Goal: Task Accomplishment & Management: Manage account settings

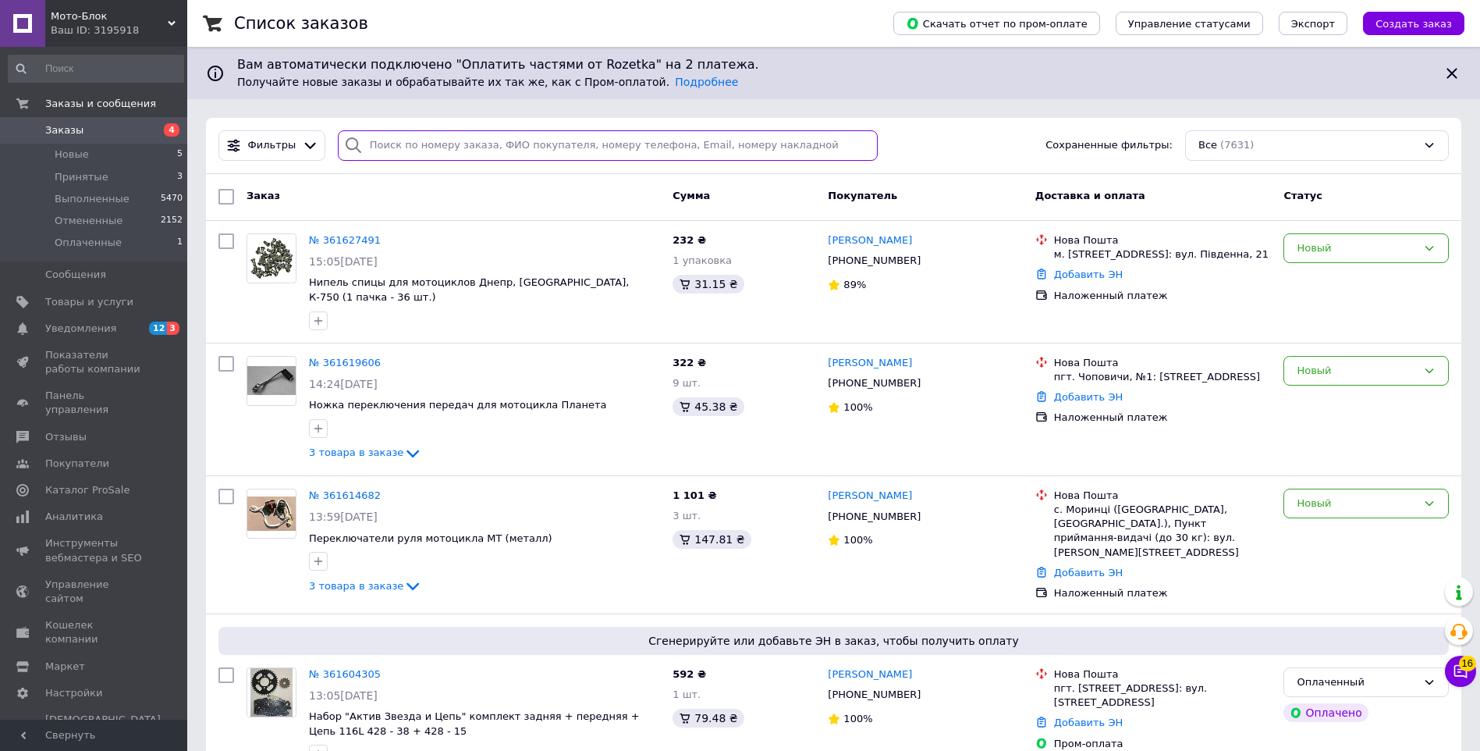
click at [383, 142] on input "search" at bounding box center [608, 145] width 540 height 30
paste input "0967404618"
type input "0967404618"
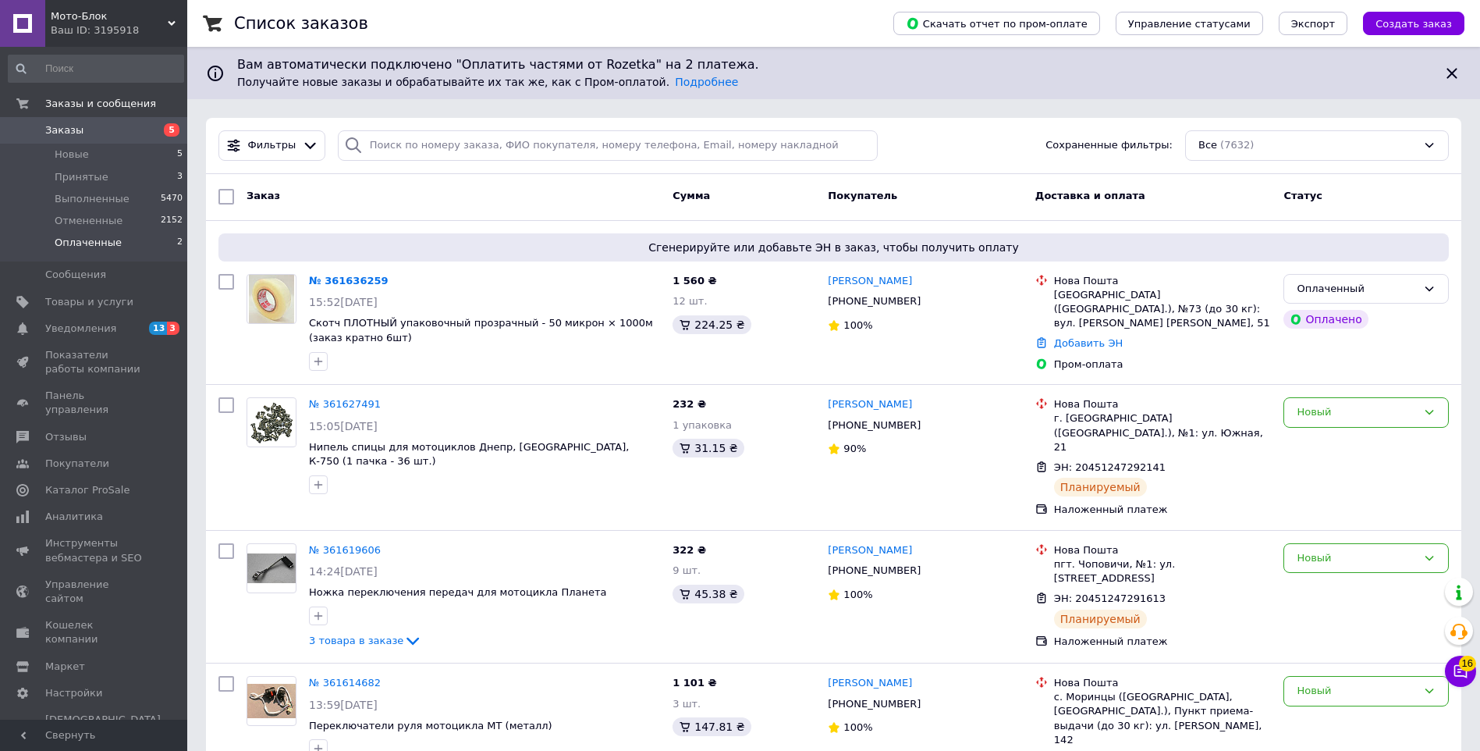
click at [153, 240] on li "Оплаченные 2" at bounding box center [96, 247] width 192 height 30
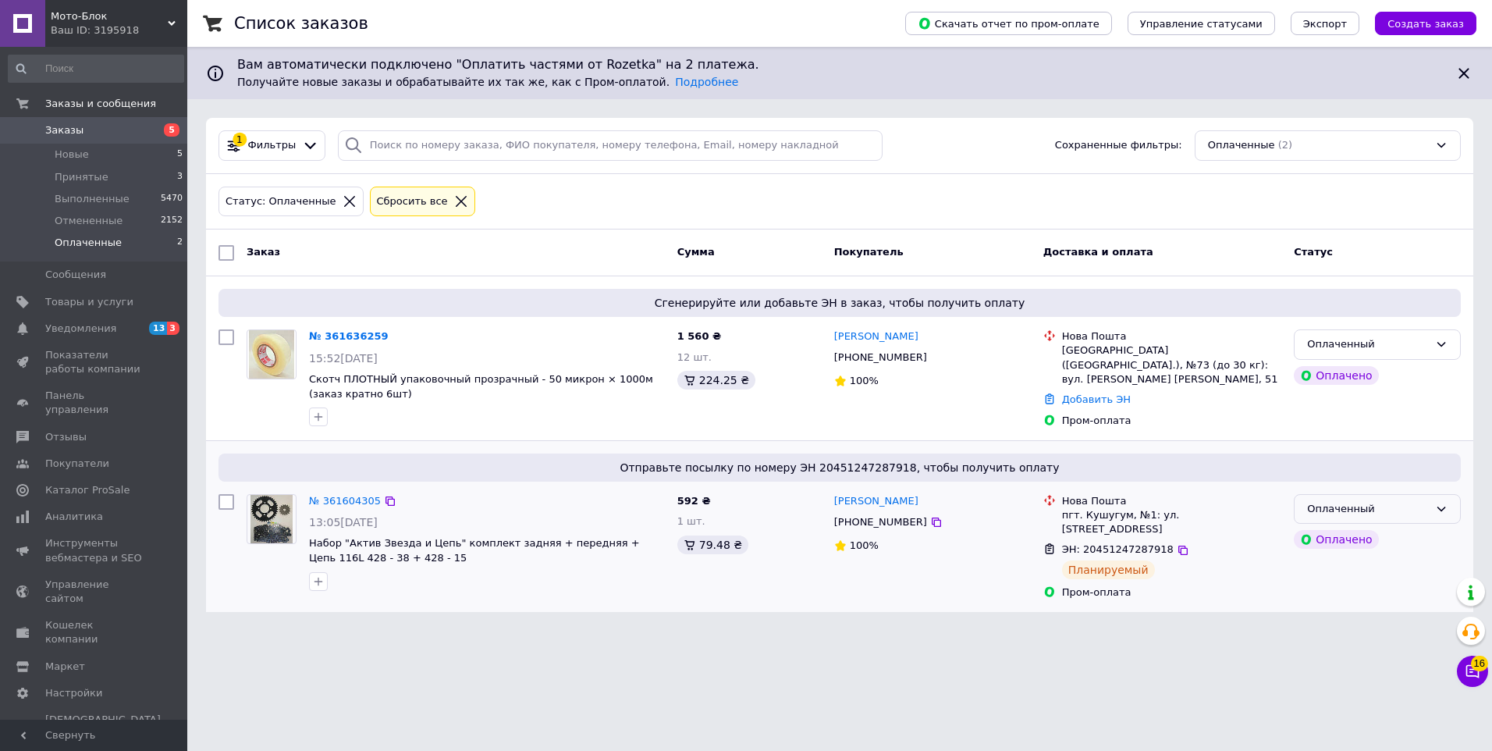
click at [1333, 510] on div "Оплаченный" at bounding box center [1368, 509] width 122 height 16
click at [1331, 536] on li "Принят" at bounding box center [1377, 541] width 165 height 29
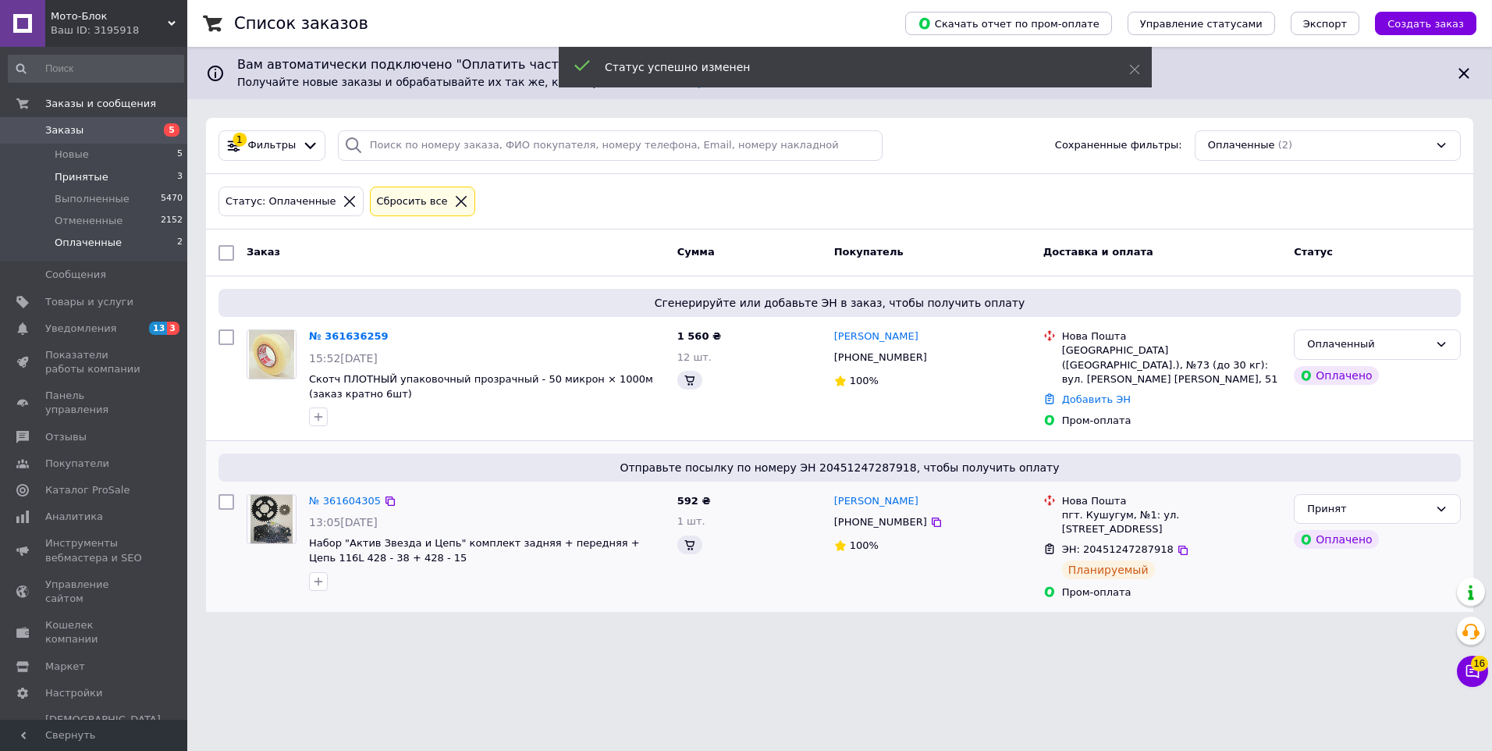
click at [134, 178] on li "Принятые 3" at bounding box center [96, 177] width 192 height 22
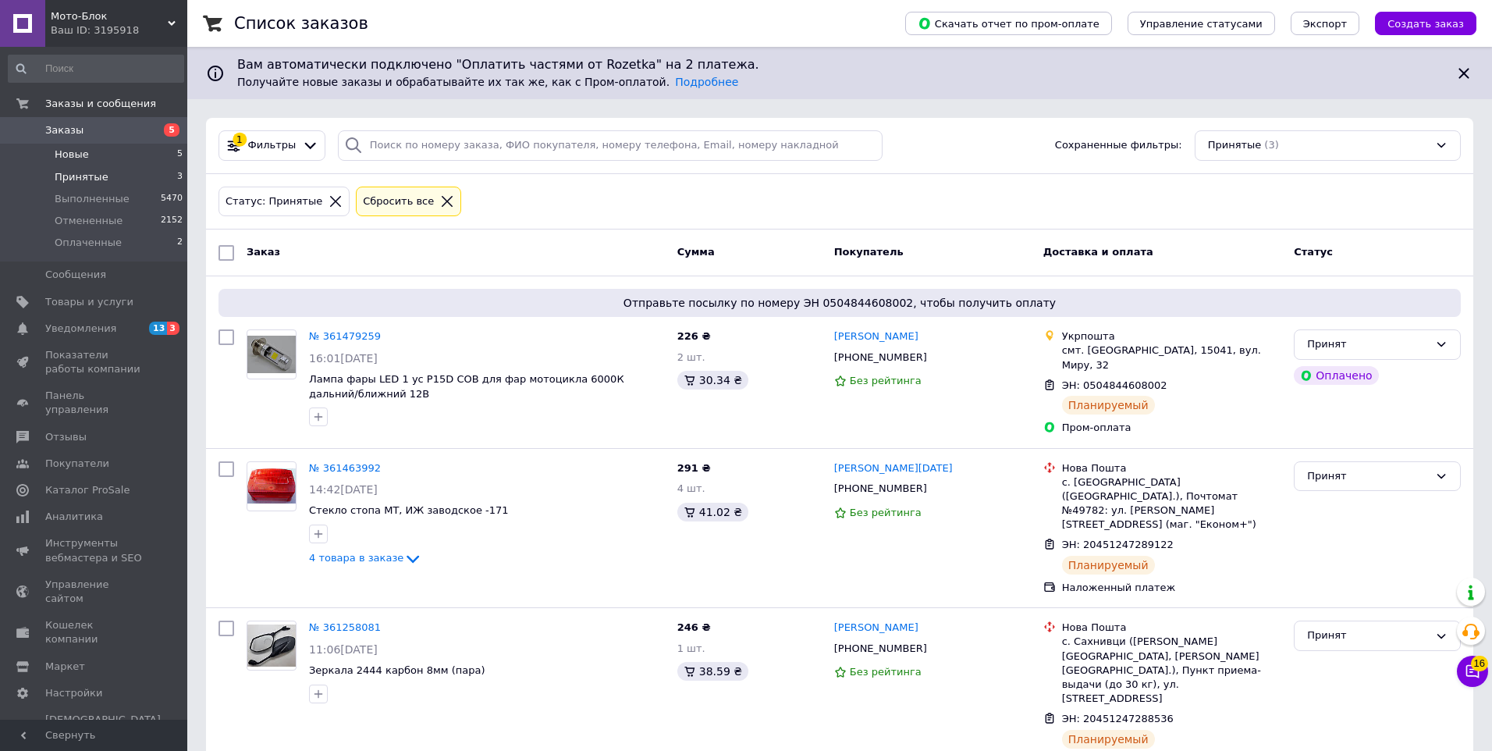
click at [144, 158] on li "Новые 5" at bounding box center [96, 155] width 192 height 22
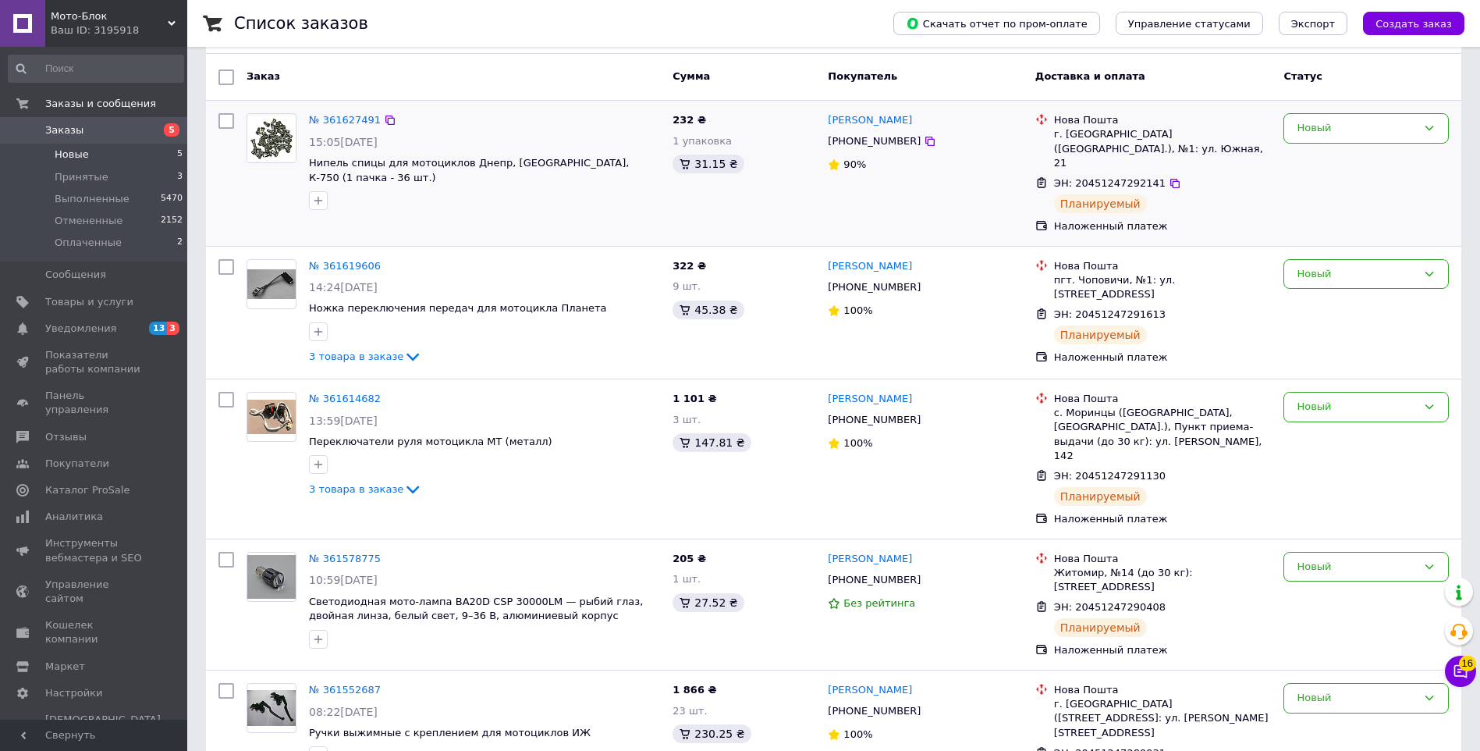
scroll to position [130, 0]
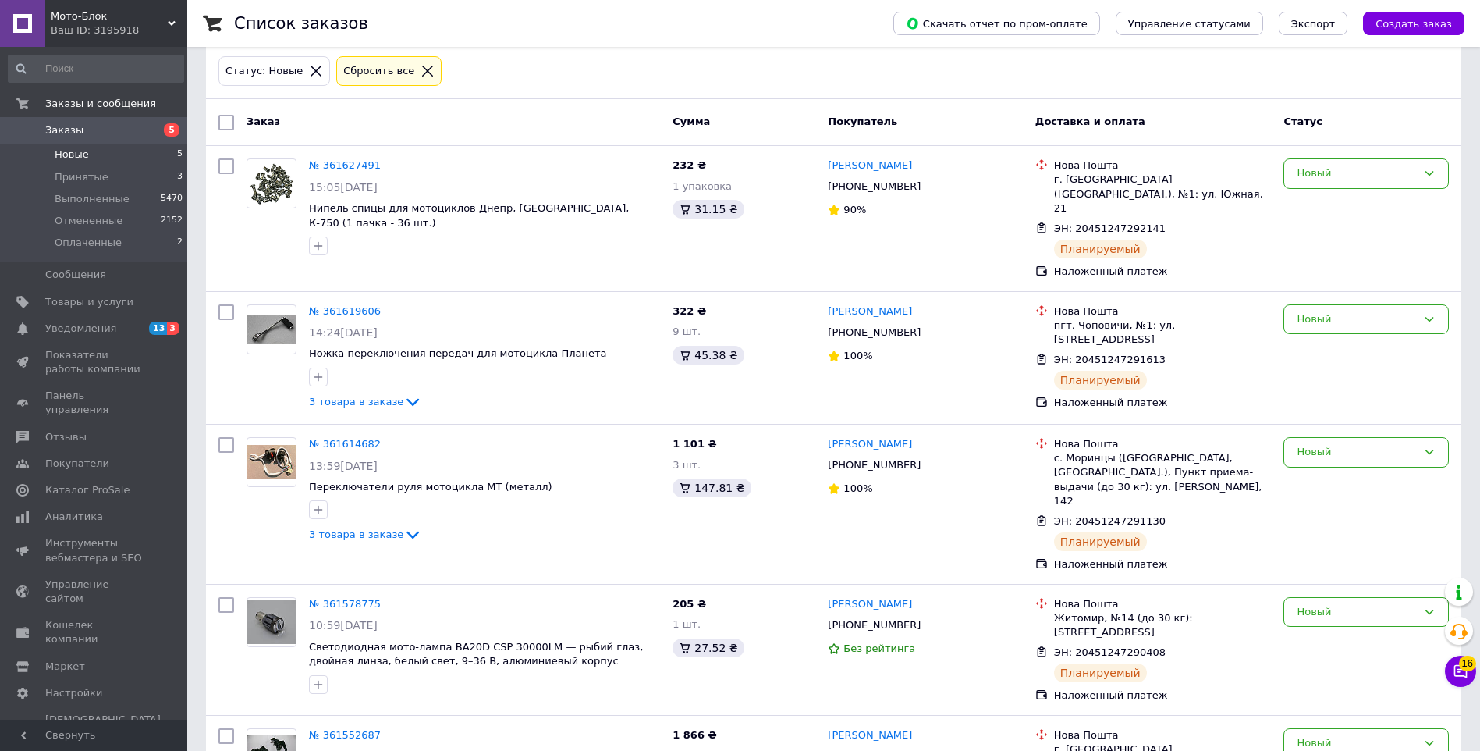
click at [229, 120] on input "checkbox" at bounding box center [227, 123] width 16 height 16
checkbox input "true"
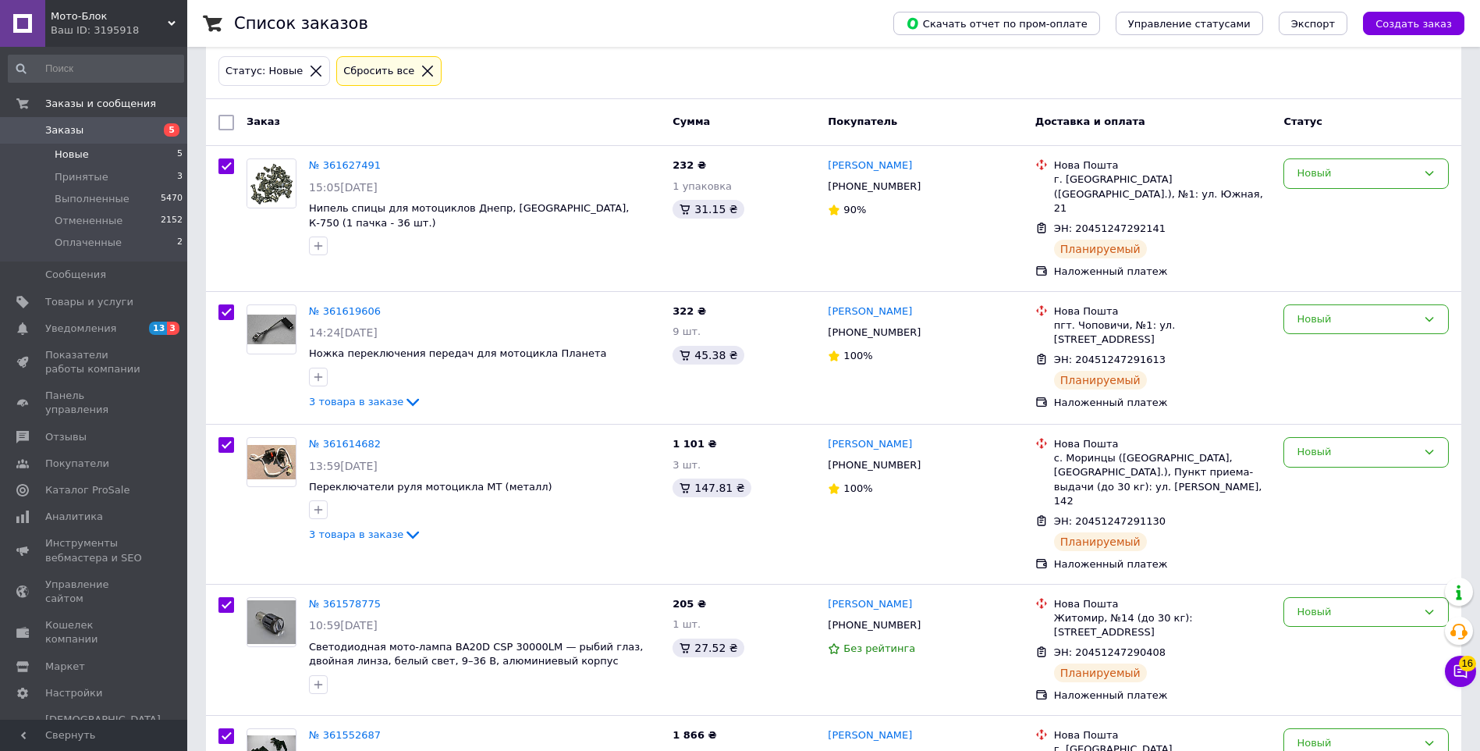
checkbox input "true"
click at [332, 126] on span "Действия для 5 заказов" at bounding box center [311, 123] width 128 height 14
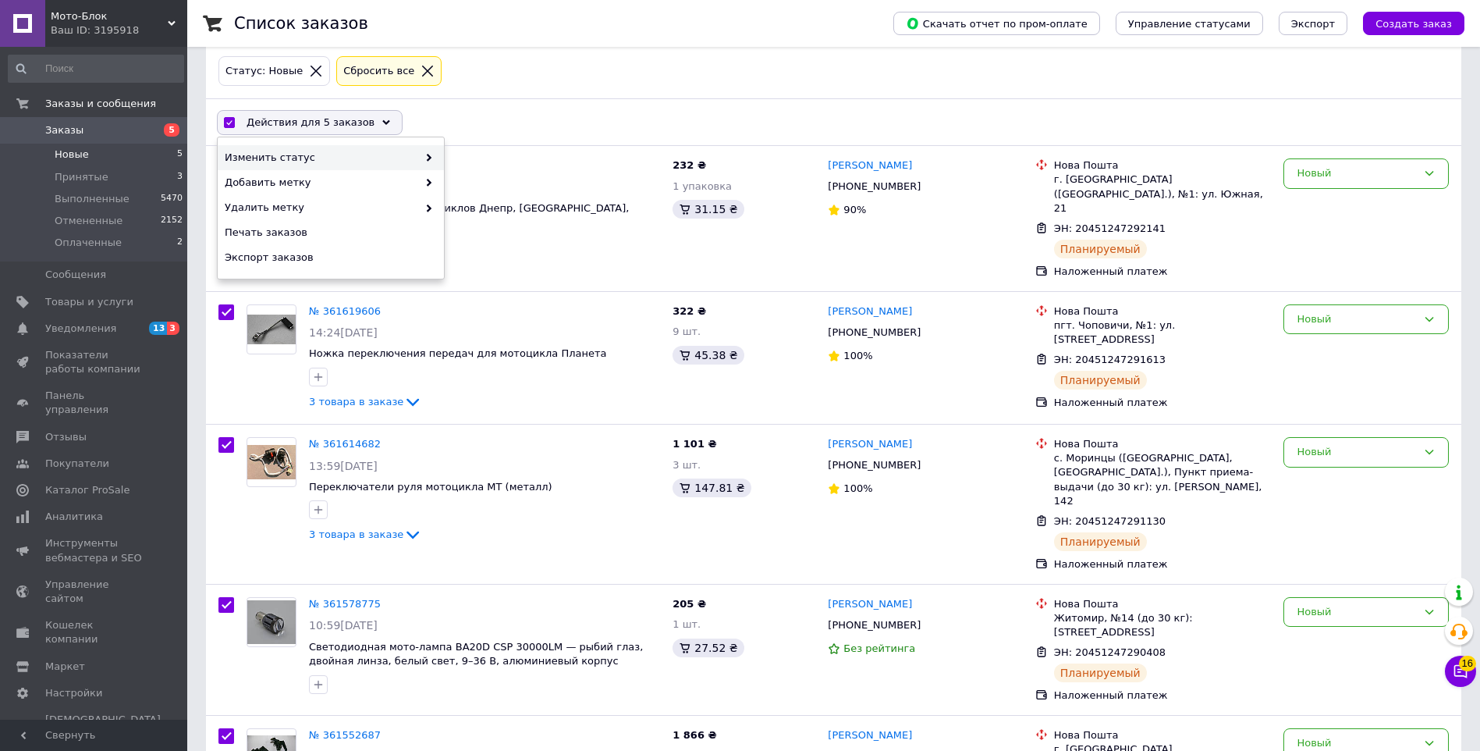
click at [434, 155] on div "Изменить статус" at bounding box center [331, 157] width 226 height 25
click at [464, 157] on div "Принят" at bounding box center [557, 157] width 226 height 25
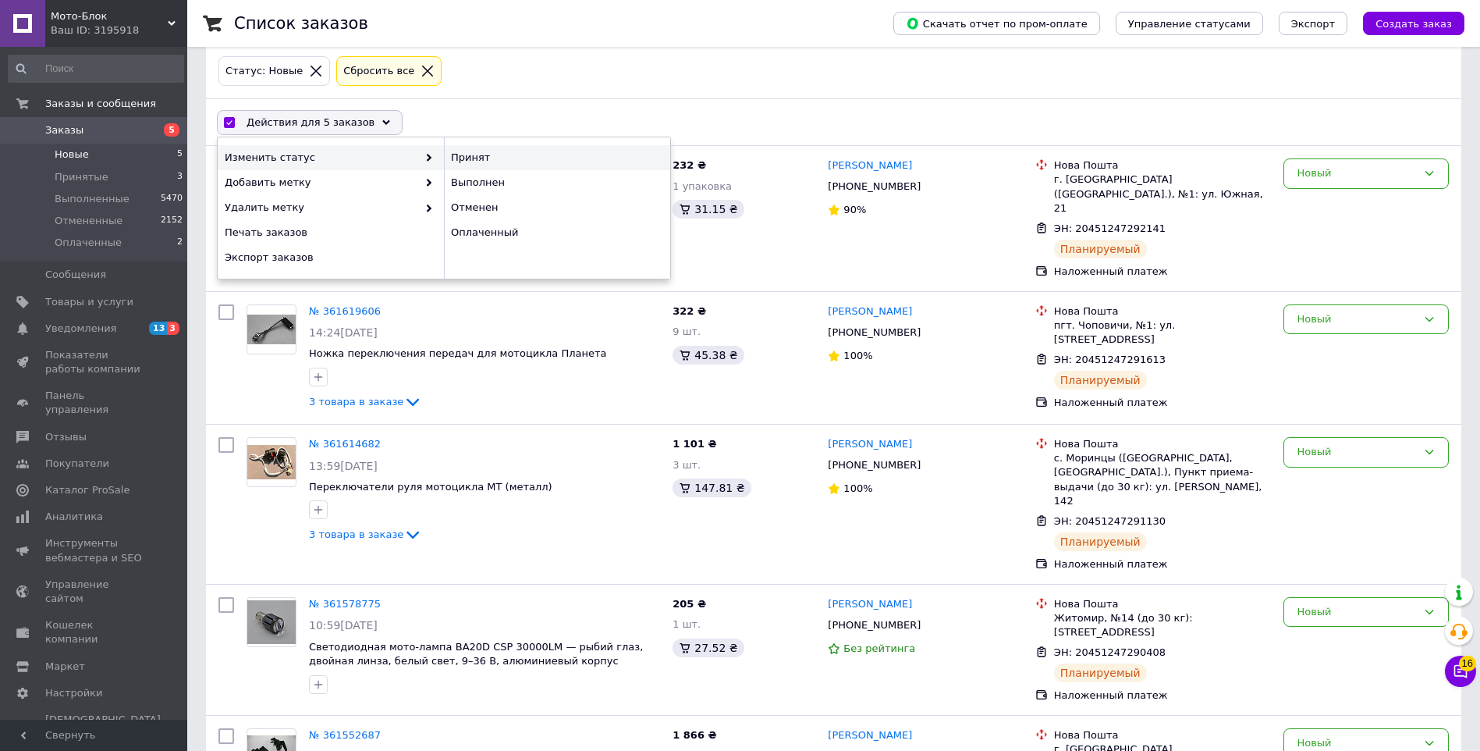
checkbox input "false"
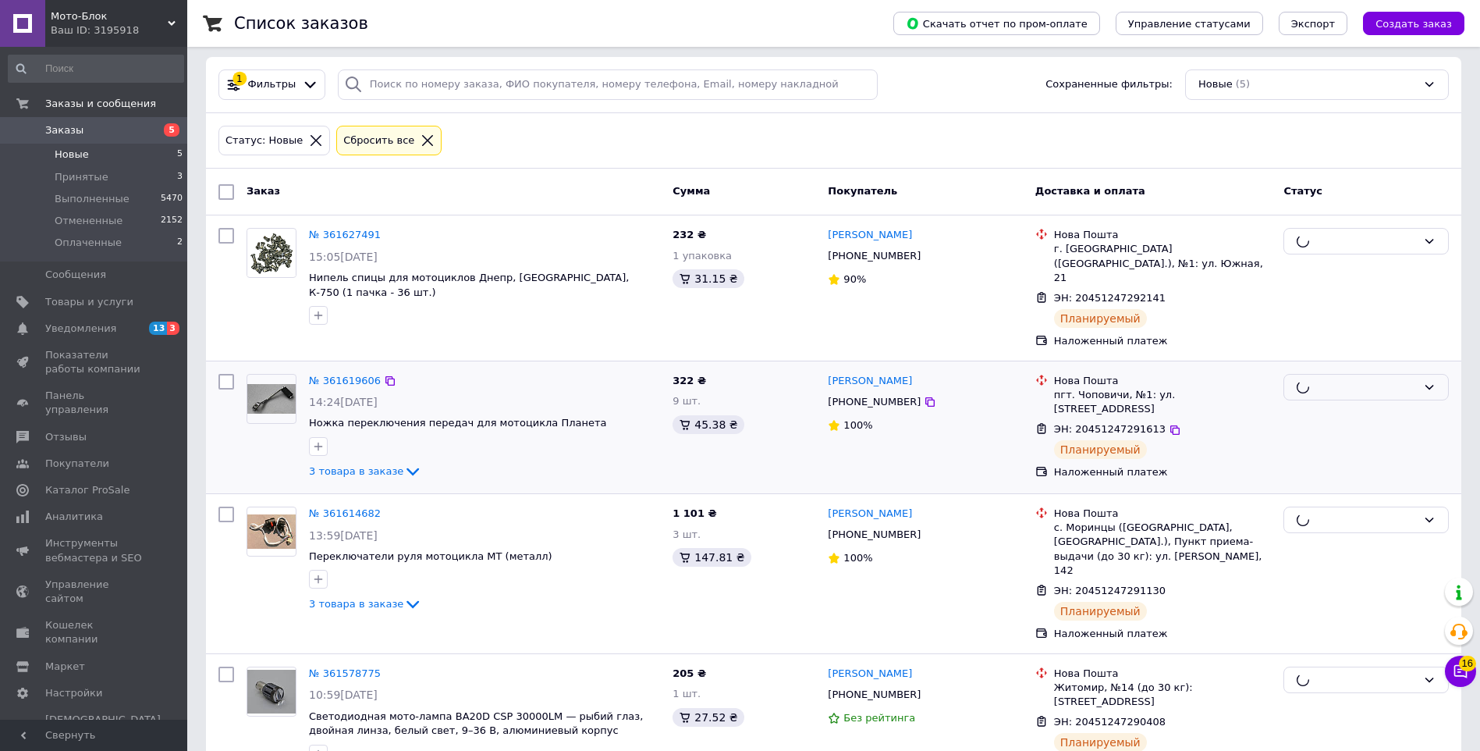
scroll to position [52, 0]
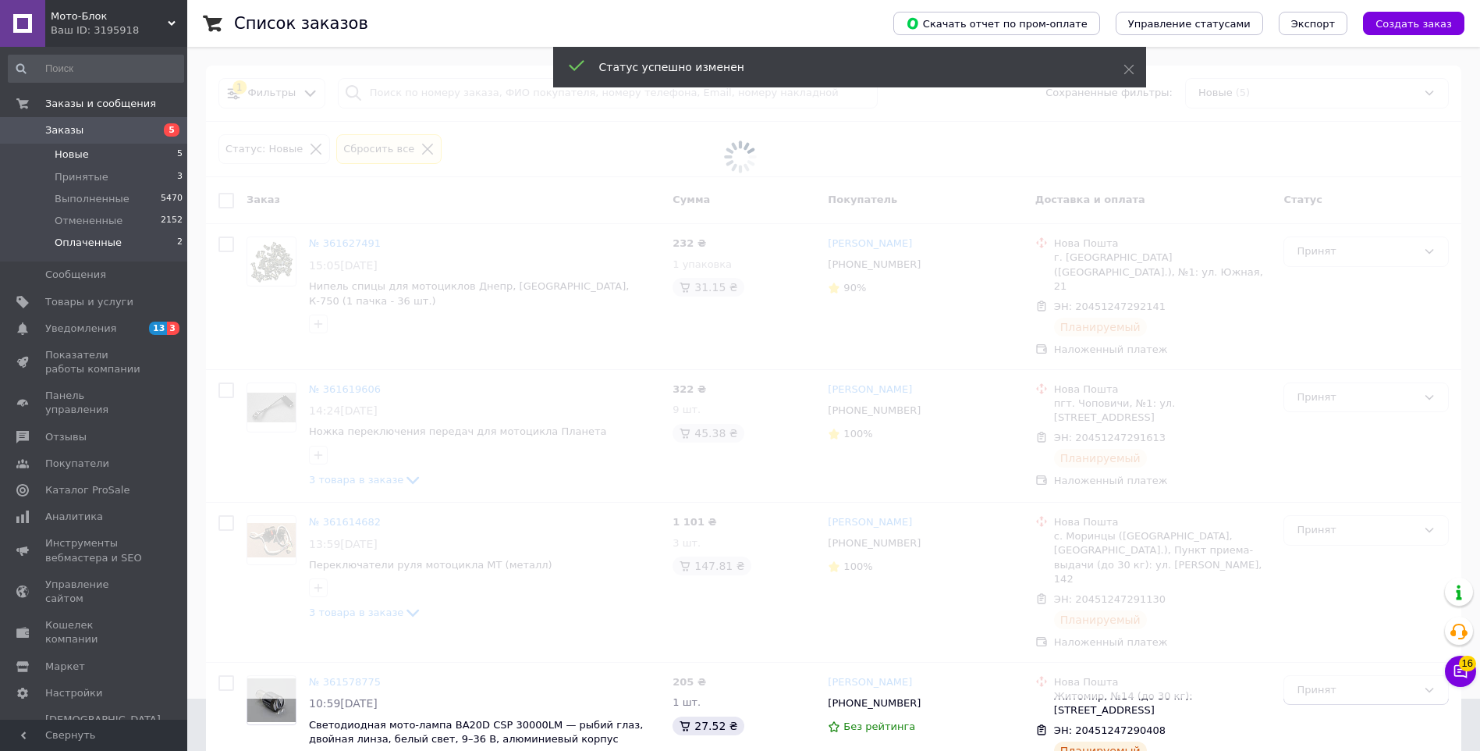
click at [156, 239] on li "Оплаченные 2" at bounding box center [96, 247] width 192 height 30
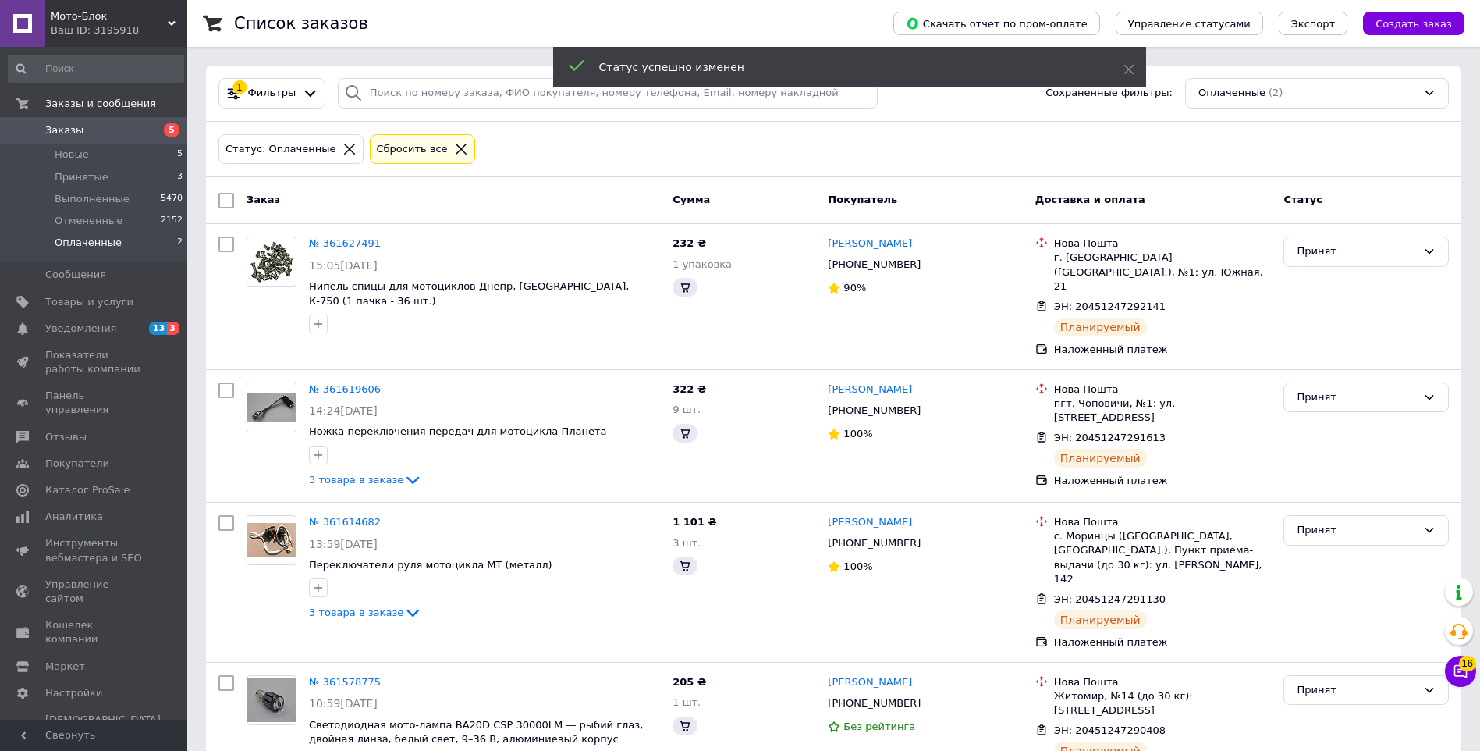
click at [156, 239] on li "Оплаченные 2" at bounding box center [96, 247] width 192 height 30
click at [143, 241] on li "Оплаченные 2" at bounding box center [96, 247] width 192 height 30
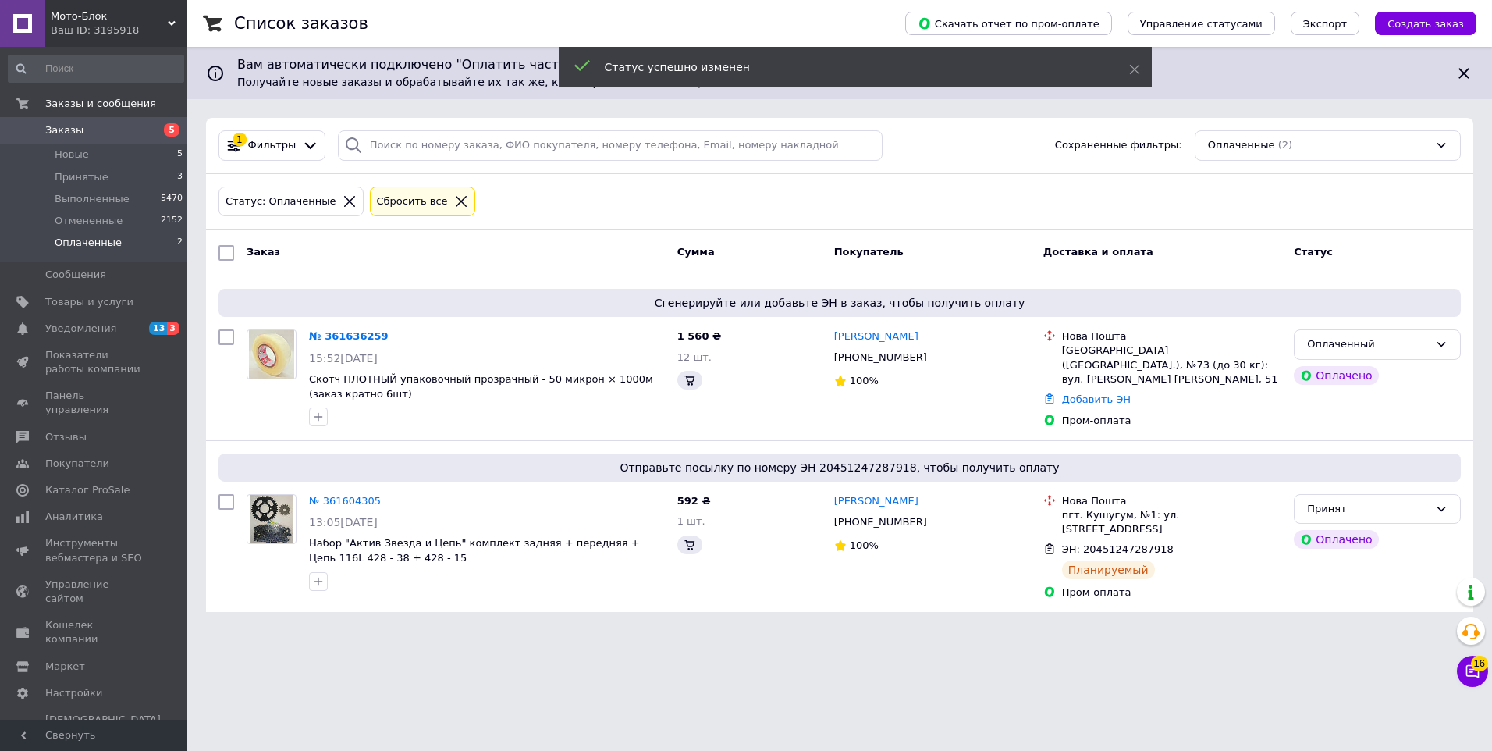
click at [143, 241] on li "Оплаченные 2" at bounding box center [96, 247] width 192 height 30
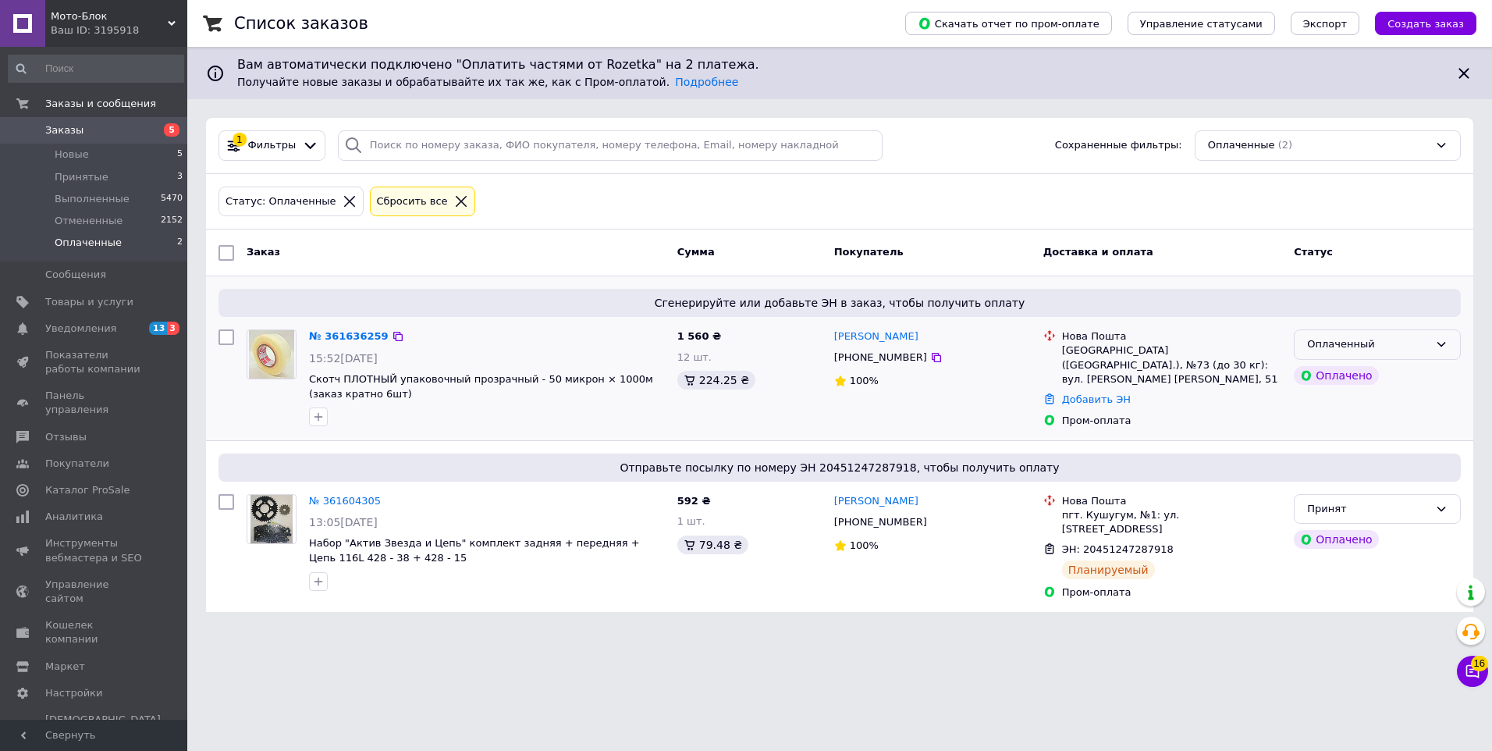
click at [1340, 345] on div "Оплаченный" at bounding box center [1368, 344] width 122 height 16
click at [1341, 364] on li "Принят" at bounding box center [1377, 377] width 165 height 29
